Goal: Entertainment & Leisure: Consume media (video, audio)

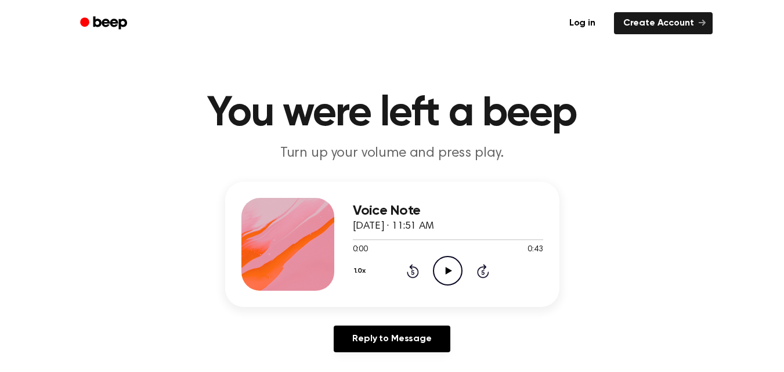
click at [450, 270] on icon at bounding box center [449, 271] width 6 height 8
click at [453, 273] on icon "Play Audio" at bounding box center [448, 271] width 30 height 30
click at [453, 273] on icon "Pause Audio" at bounding box center [448, 271] width 30 height 30
click at [443, 268] on icon "Play Audio" at bounding box center [448, 271] width 30 height 30
